Goal: Navigation & Orientation: Find specific page/section

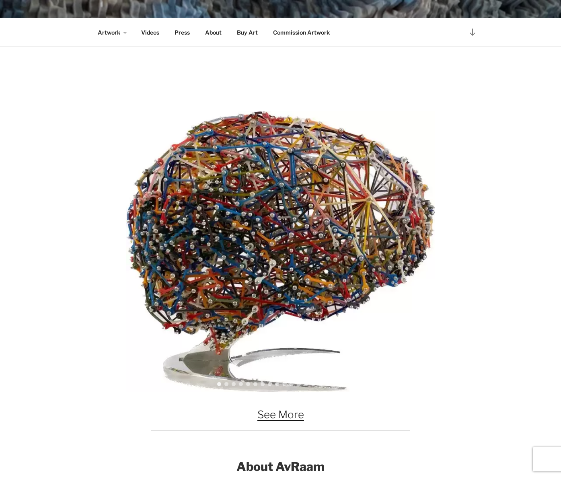
scroll to position [470, 0]
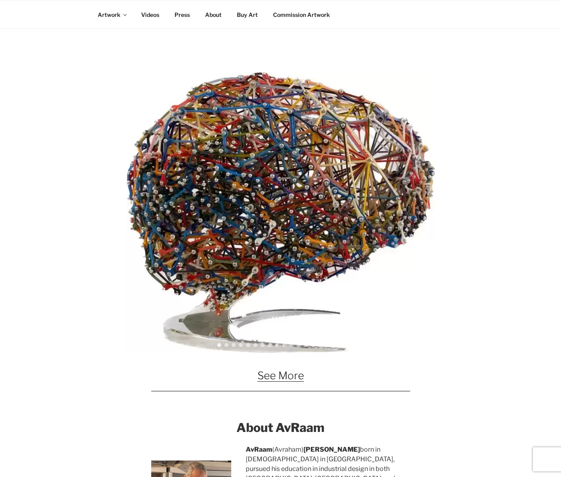
drag, startPoint x: 285, startPoint y: 373, endPoint x: 279, endPoint y: 373, distance: 6.1
click at [285, 373] on link "See More" at bounding box center [280, 375] width 47 height 12
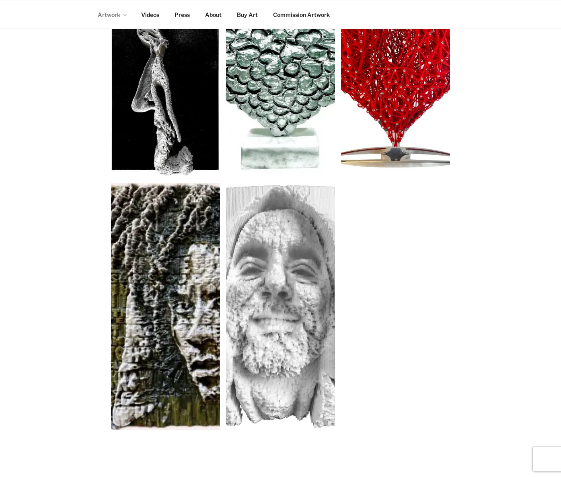
scroll to position [503, 0]
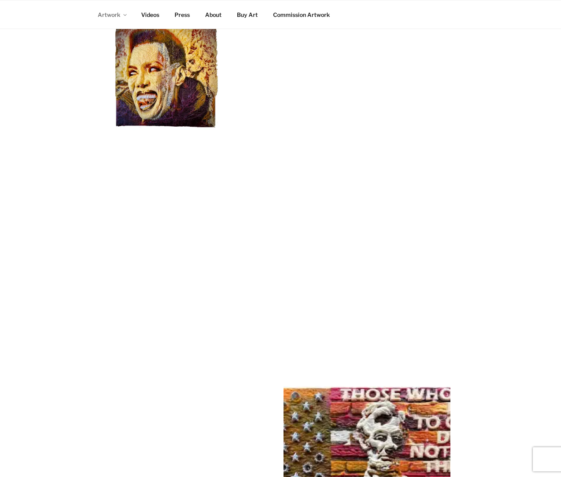
scroll to position [1542, 0]
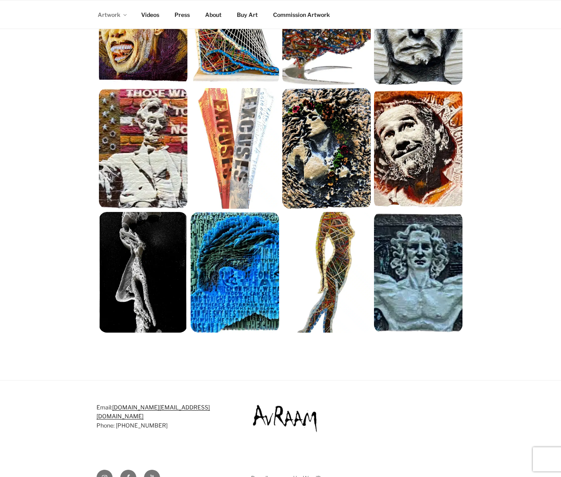
scroll to position [799, 0]
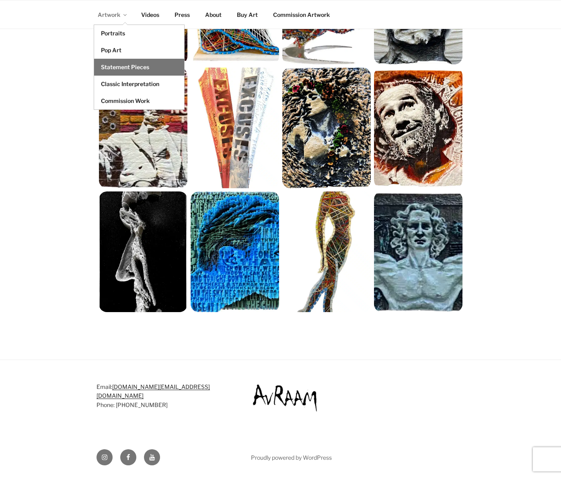
click at [112, 68] on link "Statement Pieces" at bounding box center [139, 67] width 90 height 17
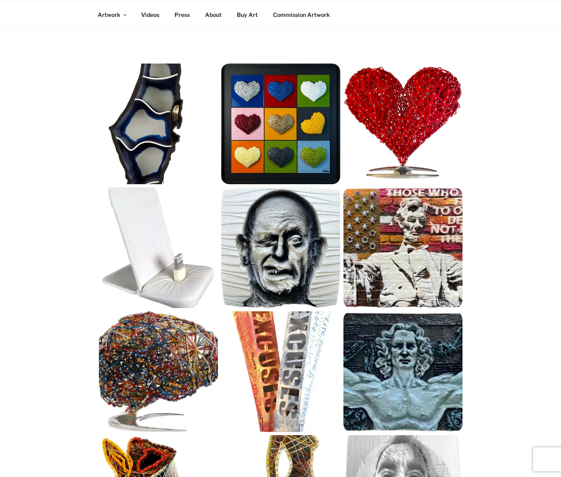
scroll to position [134, 0]
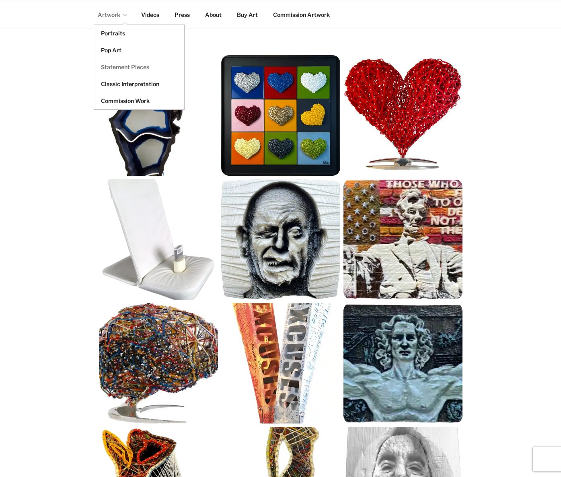
click at [103, 15] on link "Artwork" at bounding box center [112, 15] width 42 height 20
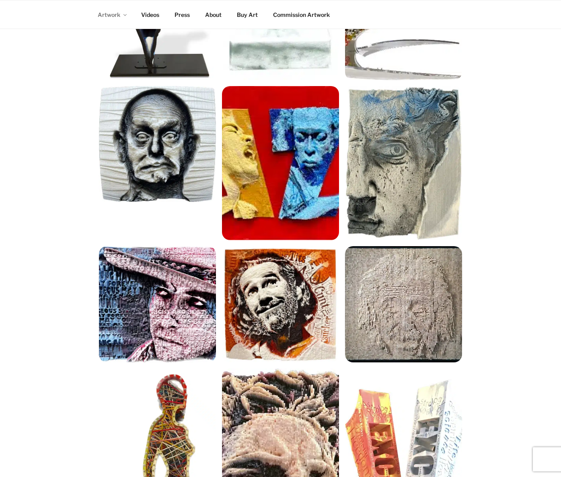
scroll to position [1199, 0]
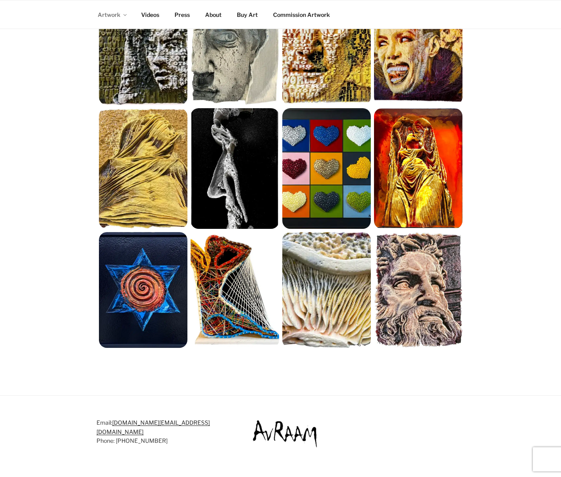
scroll to position [805, 0]
